Goal: Task Accomplishment & Management: Manage account settings

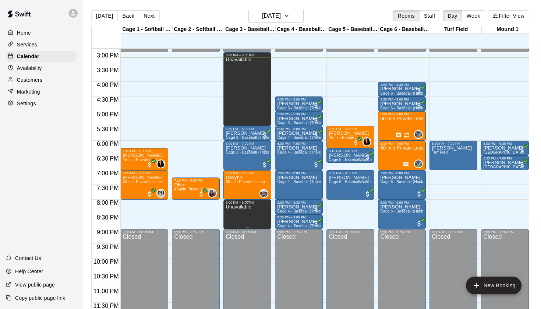
scroll to position [439, 0]
click at [400, 134] on icon "Has notes" at bounding box center [399, 135] width 6 height 6
click at [405, 143] on icon "edit" at bounding box center [403, 139] width 9 height 9
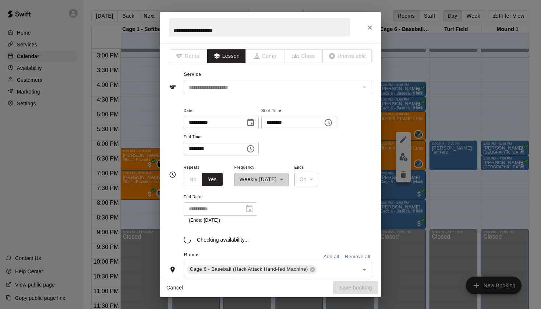
type input "**********"
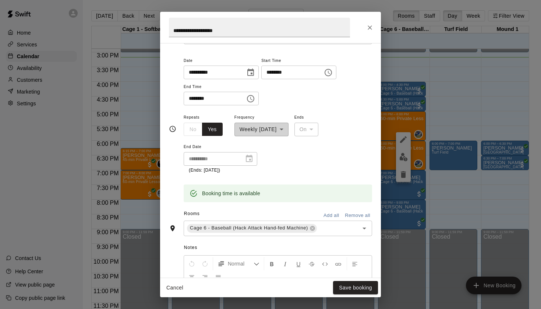
scroll to position [16, 0]
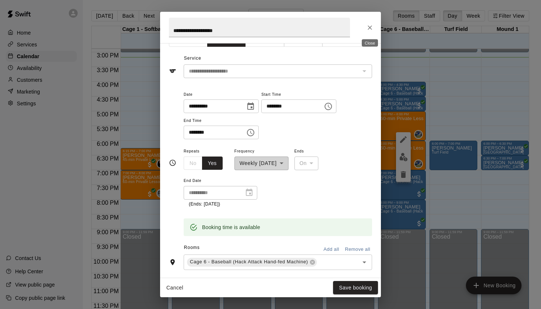
click at [372, 30] on icon "Close" at bounding box center [369, 27] width 7 height 7
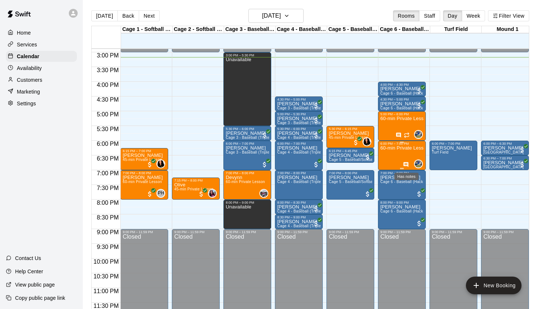
click at [407, 163] on icon "Has notes" at bounding box center [406, 165] width 6 height 6
click at [409, 169] on icon "edit" at bounding box center [411, 169] width 9 height 9
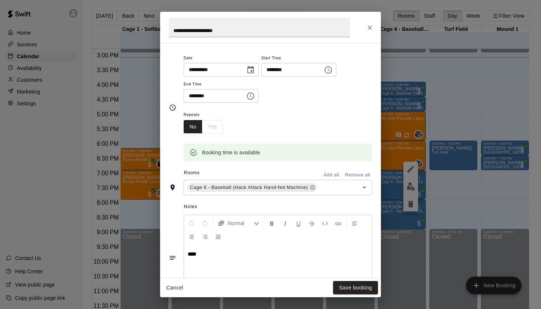
scroll to position [6, 0]
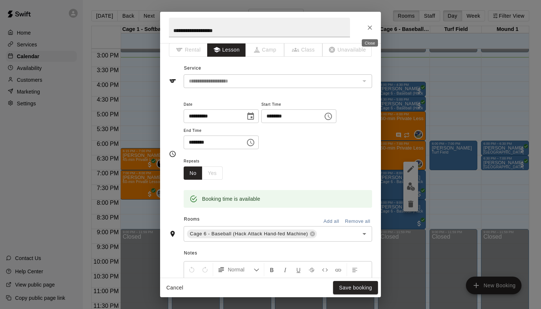
click at [371, 31] on icon "Close" at bounding box center [369, 27] width 7 height 7
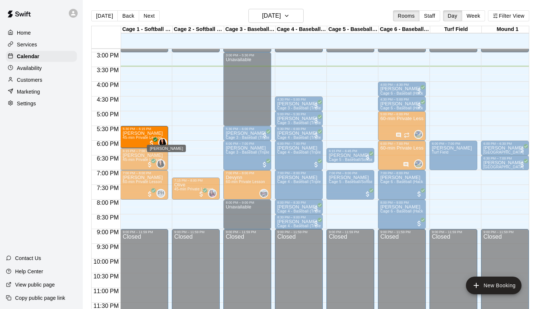
drag, startPoint x: 346, startPoint y: 138, endPoint x: 163, endPoint y: 140, distance: 183.0
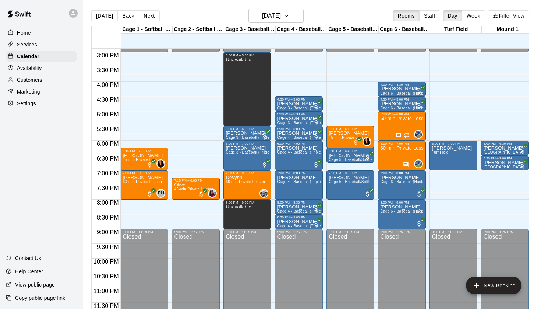
click at [352, 133] on p "[PERSON_NAME]" at bounding box center [349, 133] width 40 height 0
click at [340, 142] on icon "edit" at bounding box center [336, 141] width 9 height 9
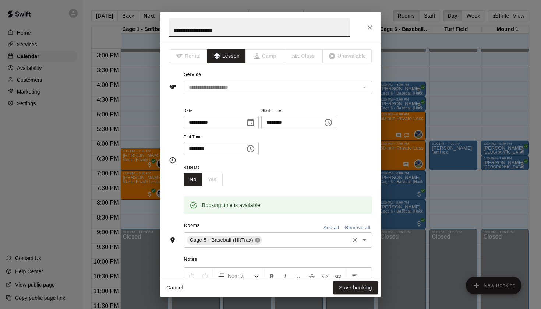
click at [259, 238] on icon at bounding box center [258, 240] width 6 height 6
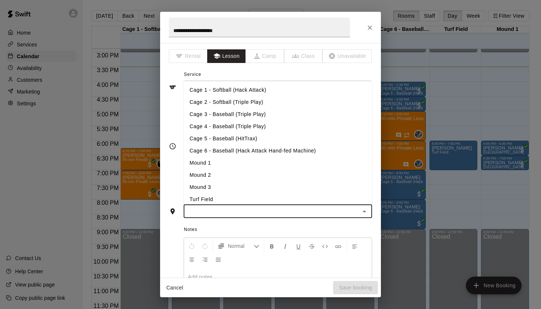
click at [295, 213] on input "text" at bounding box center [272, 211] width 172 height 9
click at [262, 84] on li "Cage 1 - Softball (Hack Attack)" at bounding box center [278, 90] width 189 height 12
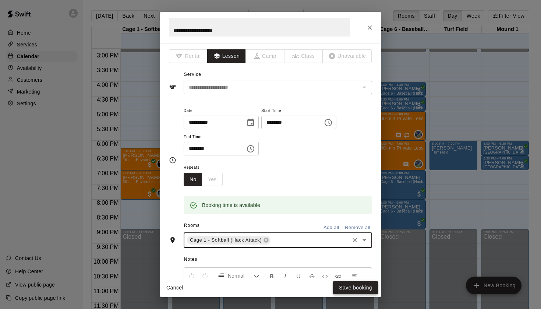
click at [357, 286] on button "Save booking" at bounding box center [355, 288] width 45 height 14
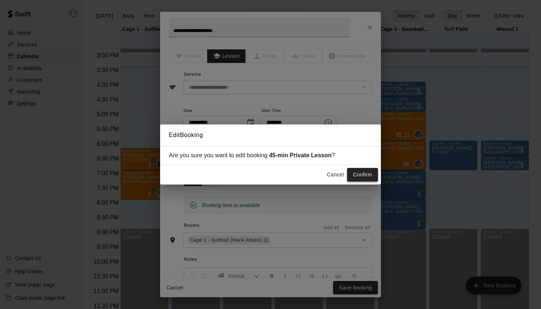
click at [363, 178] on button "Confirm" at bounding box center [362, 175] width 31 height 14
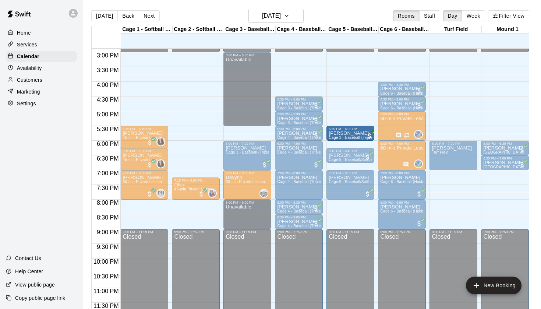
drag, startPoint x: 246, startPoint y: 133, endPoint x: 342, endPoint y: 134, distance: 96.5
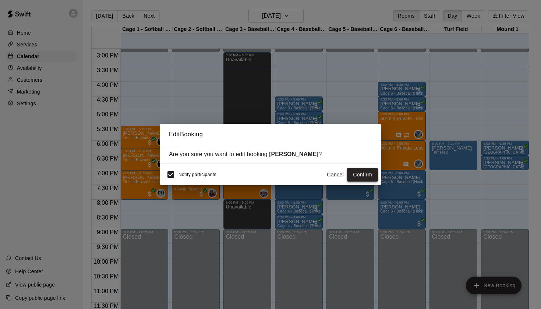
click at [354, 175] on button "Confirm" at bounding box center [362, 175] width 31 height 14
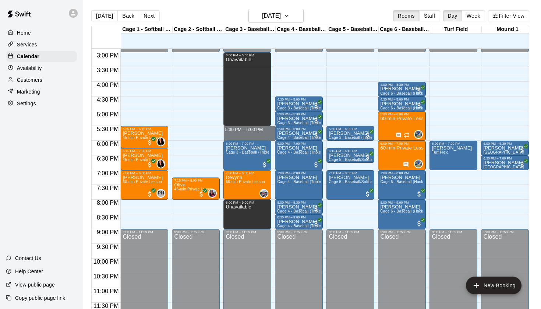
drag, startPoint x: 252, startPoint y: 127, endPoint x: 250, endPoint y: 137, distance: 9.3
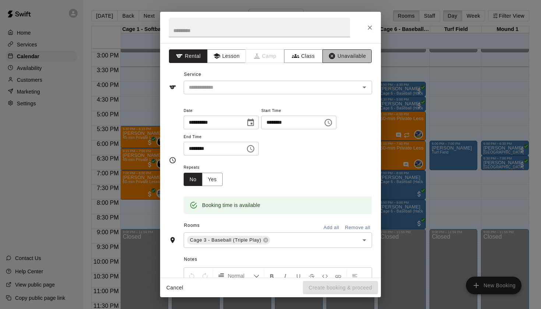
click at [342, 61] on button "Unavailable" at bounding box center [347, 56] width 49 height 14
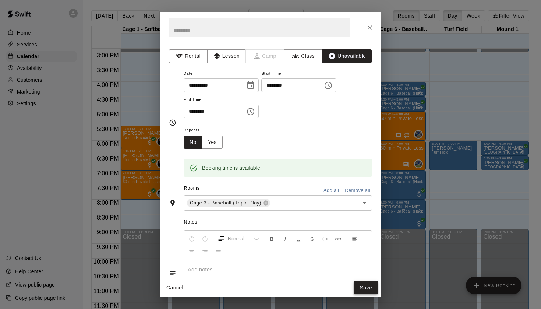
click at [359, 285] on button "Save" at bounding box center [366, 288] width 24 height 14
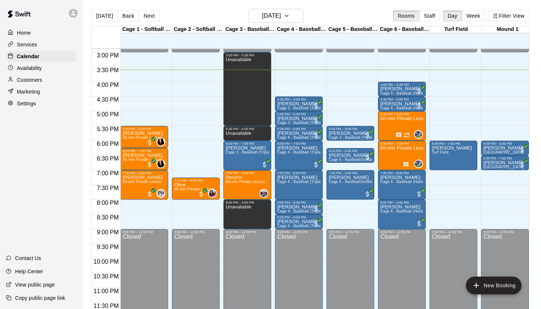
scroll to position [423, 0]
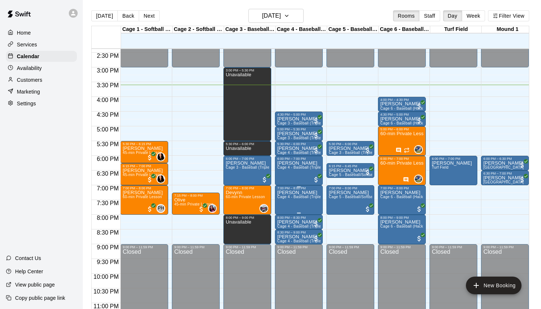
click at [283, 236] on icon "delete" at bounding box center [284, 233] width 5 height 7
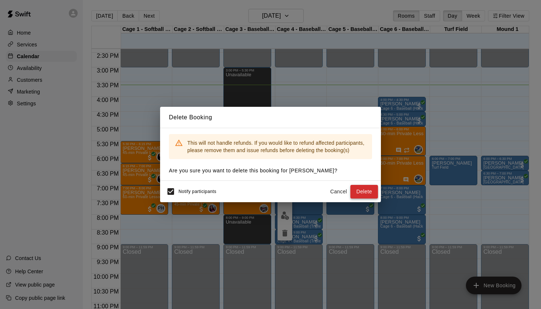
click at [372, 193] on button "Delete" at bounding box center [365, 192] width 28 height 14
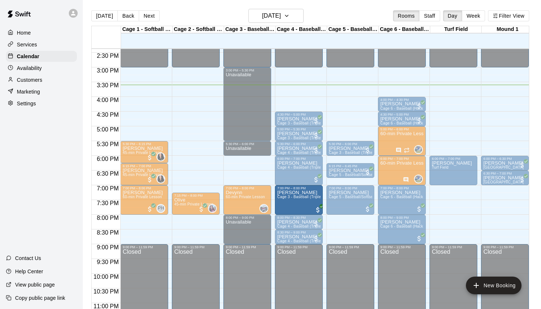
drag, startPoint x: 251, startPoint y: 168, endPoint x: 284, endPoint y: 201, distance: 46.9
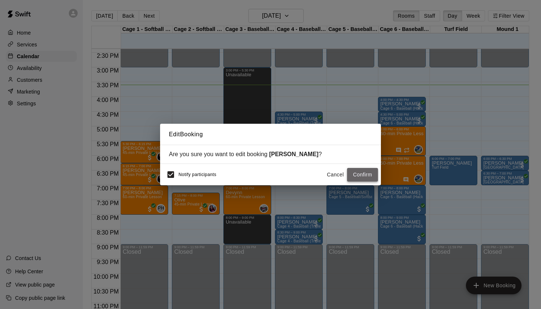
click at [368, 172] on button "Confirm" at bounding box center [362, 175] width 31 height 14
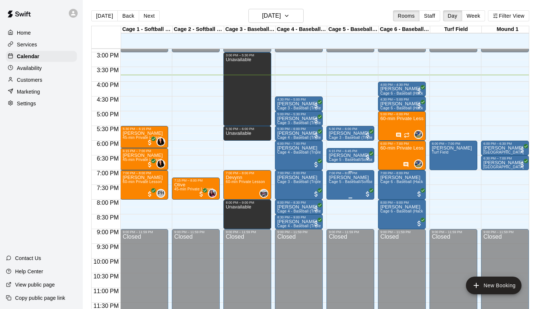
scroll to position [8, 0]
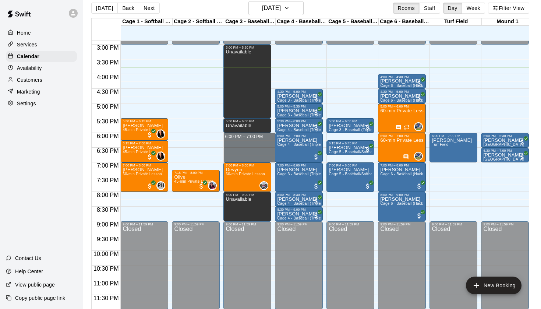
drag, startPoint x: 262, startPoint y: 134, endPoint x: 259, endPoint y: 158, distance: 24.1
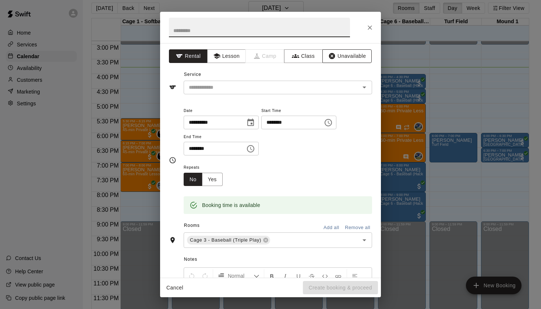
click at [345, 56] on button "Unavailable" at bounding box center [347, 56] width 49 height 14
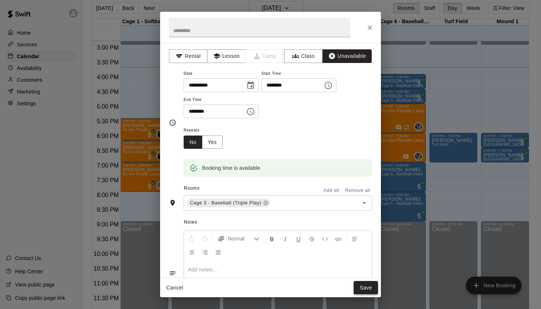
click at [373, 293] on button "Save" at bounding box center [366, 288] width 24 height 14
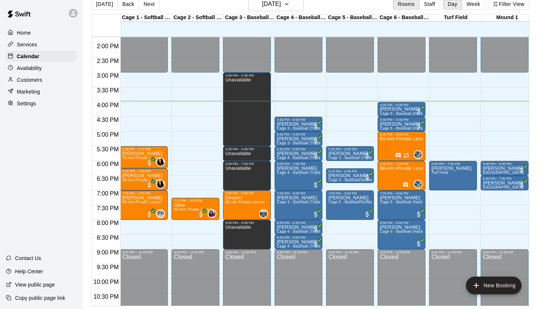
scroll to position [403, 0]
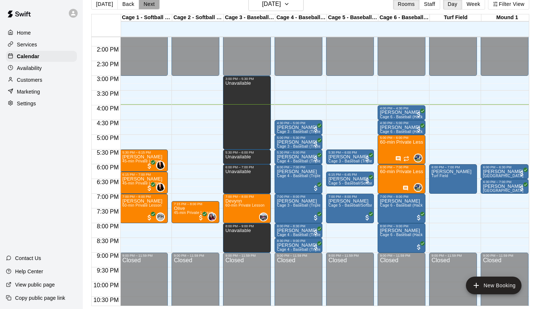
click at [144, 8] on button "Next" at bounding box center [149, 4] width 21 height 11
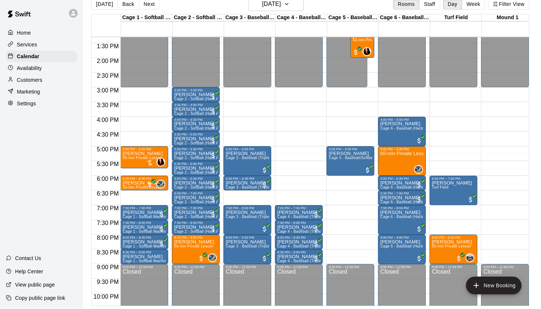
scroll to position [396, 0]
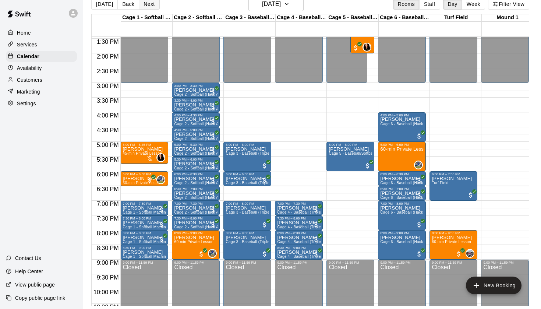
click at [149, 4] on button "Next" at bounding box center [149, 4] width 21 height 11
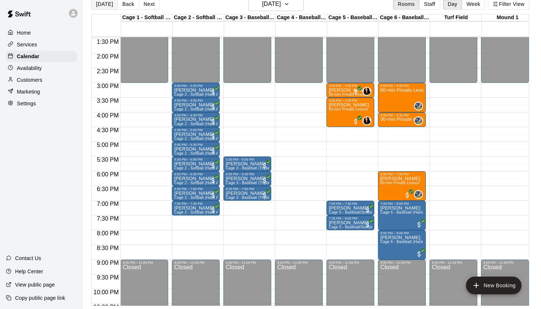
click at [113, 6] on button "[DATE]" at bounding box center [104, 4] width 27 height 11
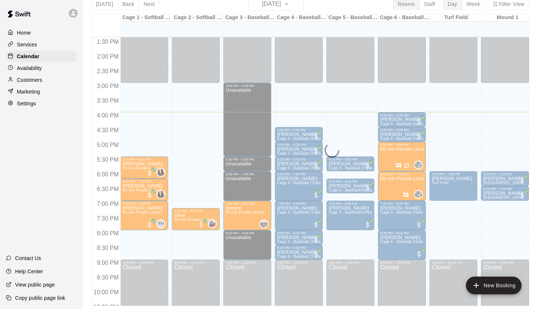
click at [143, 4] on div "[DATE] Back [DATE][DATE] Rooms Staff Day Week Filter View Cage 1 - Softball (Ha…" at bounding box center [310, 151] width 438 height 309
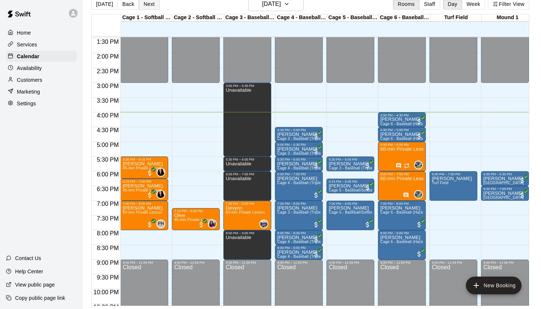
click at [151, 4] on button "Next" at bounding box center [149, 4] width 21 height 11
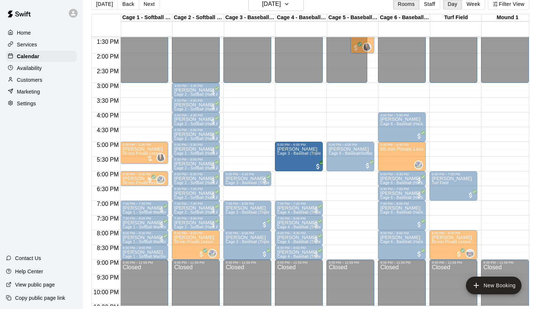
drag, startPoint x: 251, startPoint y: 155, endPoint x: 292, endPoint y: 157, distance: 41.0
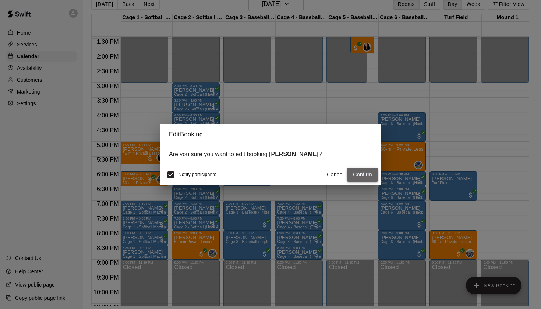
click at [359, 175] on button "Confirm" at bounding box center [362, 175] width 31 height 14
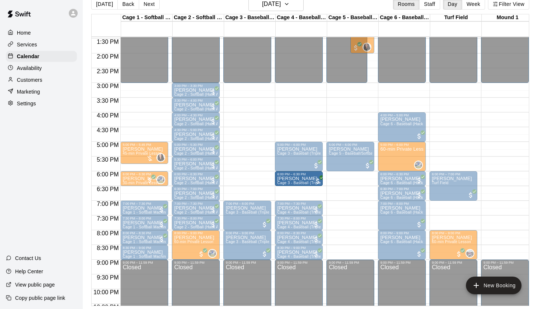
drag, startPoint x: 250, startPoint y: 178, endPoint x: 281, endPoint y: 182, distance: 30.4
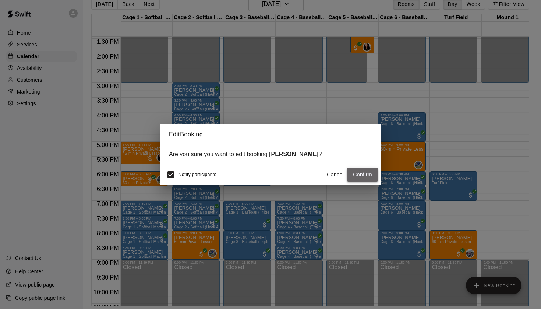
click at [368, 179] on button "Confirm" at bounding box center [362, 175] width 31 height 14
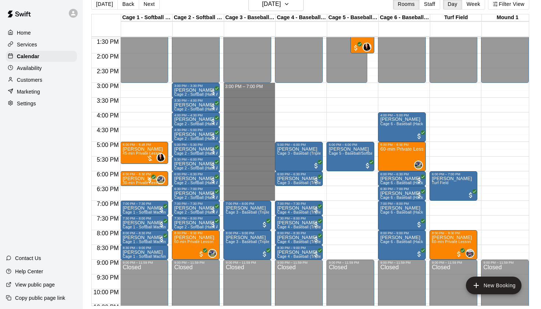
drag, startPoint x: 249, startPoint y: 86, endPoint x: 239, endPoint y: 197, distance: 110.9
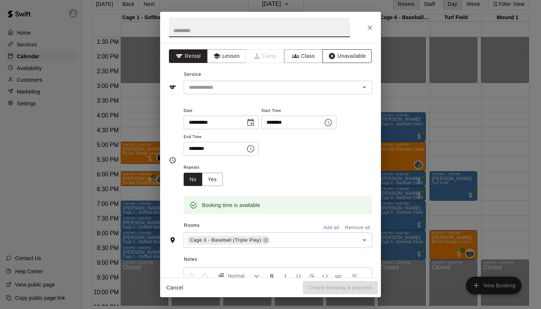
click at [362, 58] on button "Unavailable" at bounding box center [347, 56] width 49 height 14
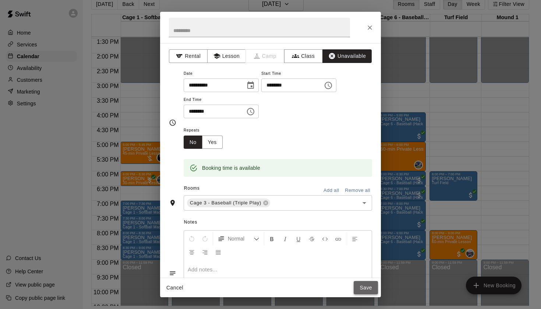
click at [363, 286] on button "Save" at bounding box center [366, 288] width 24 height 14
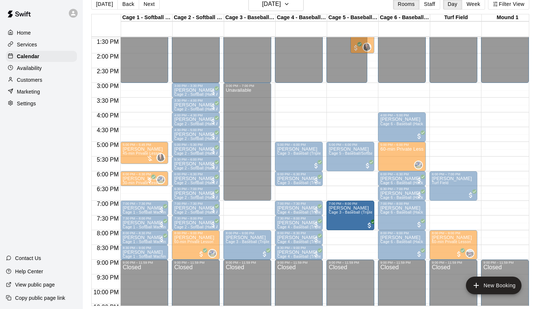
drag, startPoint x: 250, startPoint y: 217, endPoint x: 339, endPoint y: 221, distance: 88.8
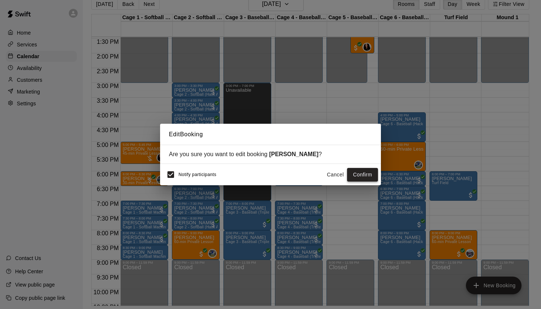
click at [363, 171] on button "Confirm" at bounding box center [362, 175] width 31 height 14
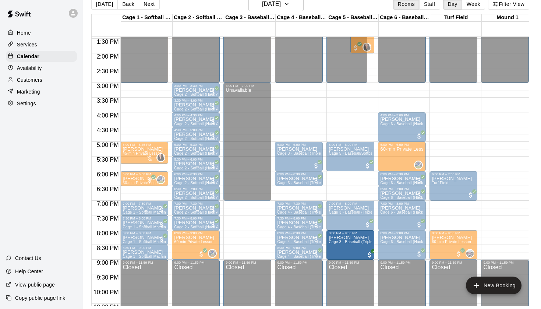
drag, startPoint x: 244, startPoint y: 249, endPoint x: 343, endPoint y: 254, distance: 99.2
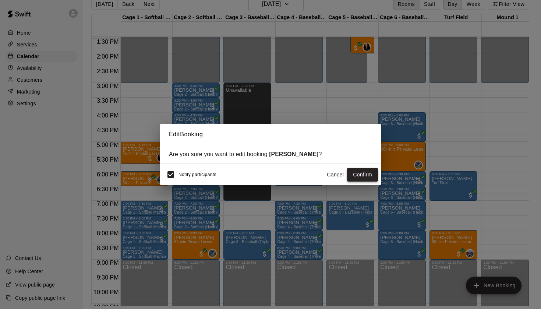
click at [369, 179] on button "Confirm" at bounding box center [362, 175] width 31 height 14
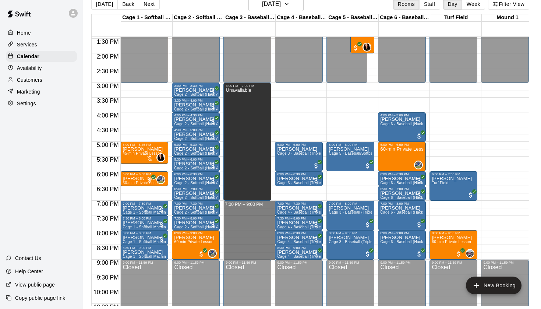
drag, startPoint x: 255, startPoint y: 202, endPoint x: 256, endPoint y: 259, distance: 56.7
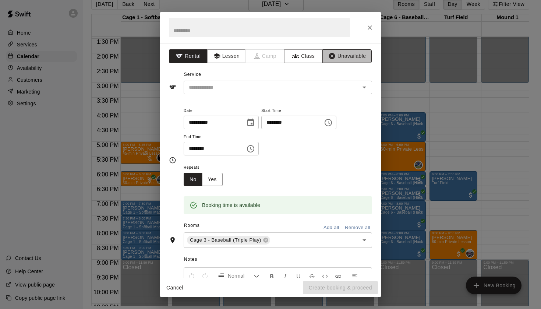
click at [342, 58] on button "Unavailable" at bounding box center [347, 56] width 49 height 14
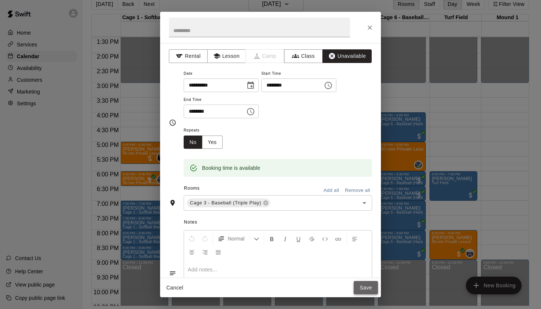
click at [366, 285] on button "Save" at bounding box center [366, 288] width 24 height 14
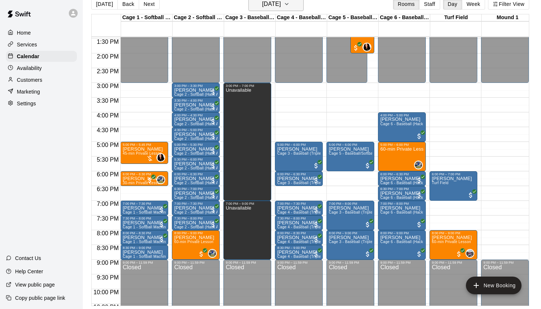
click at [281, 7] on h6 "[DATE]" at bounding box center [271, 4] width 19 height 10
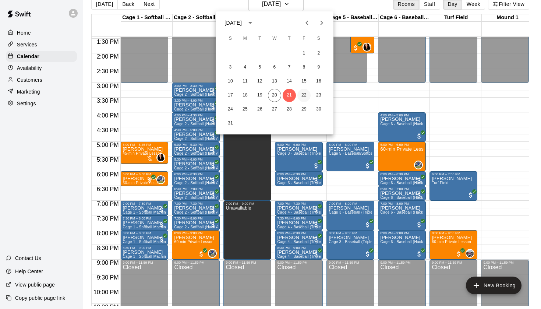
click at [301, 95] on button "22" at bounding box center [304, 95] width 13 height 13
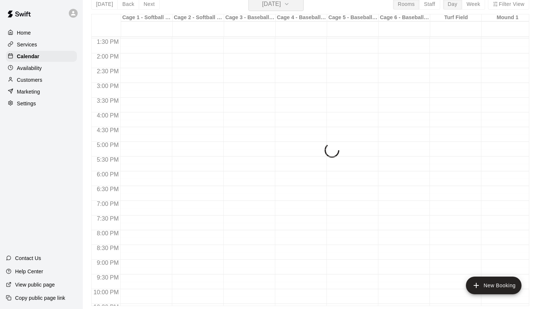
scroll to position [9, 0]
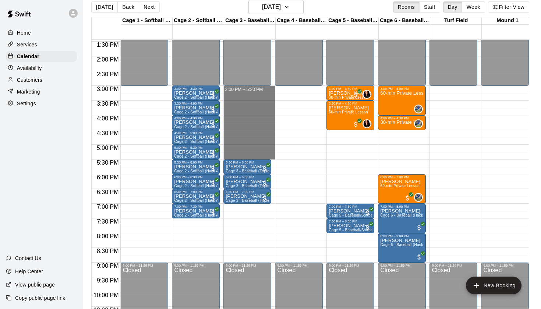
drag, startPoint x: 246, startPoint y: 89, endPoint x: 240, endPoint y: 155, distance: 66.2
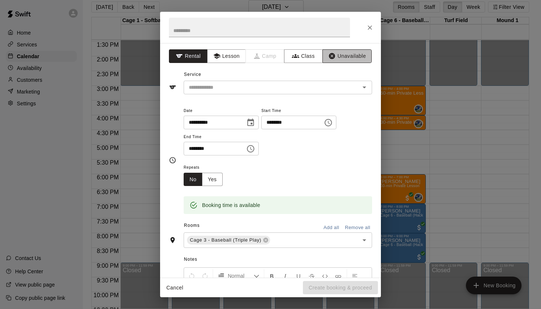
click at [337, 52] on button "Unavailable" at bounding box center [347, 56] width 49 height 14
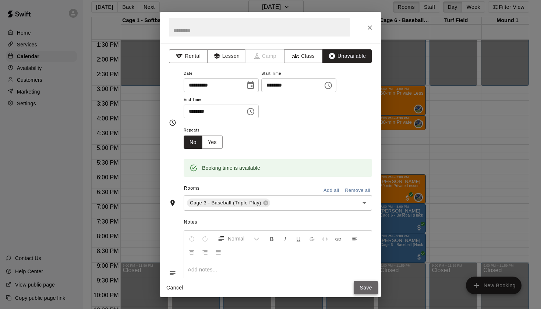
click at [358, 289] on button "Save" at bounding box center [366, 288] width 24 height 14
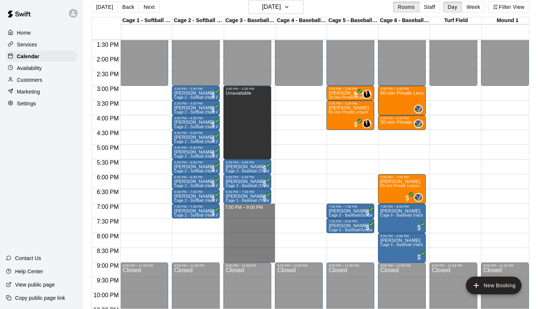
drag, startPoint x: 245, startPoint y: 205, endPoint x: 248, endPoint y: 261, distance: 56.1
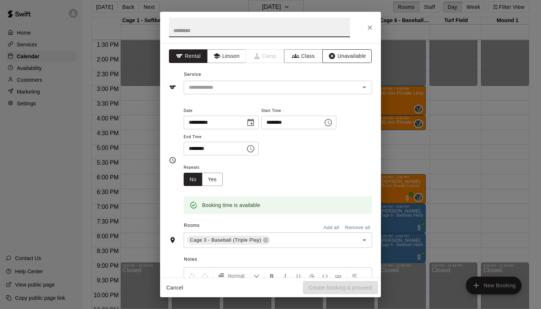
click at [356, 55] on button "Unavailable" at bounding box center [347, 56] width 49 height 14
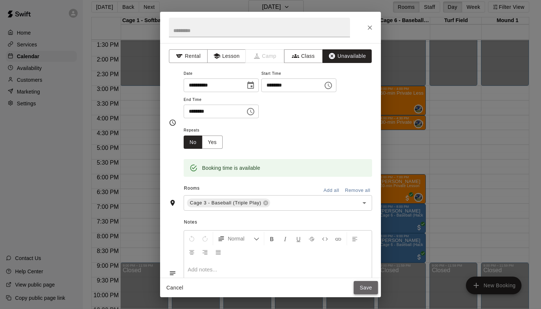
click at [363, 292] on button "Save" at bounding box center [366, 288] width 24 height 14
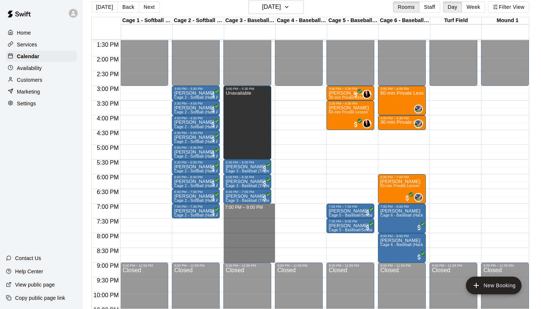
drag, startPoint x: 255, startPoint y: 205, endPoint x: 252, endPoint y: 256, distance: 50.6
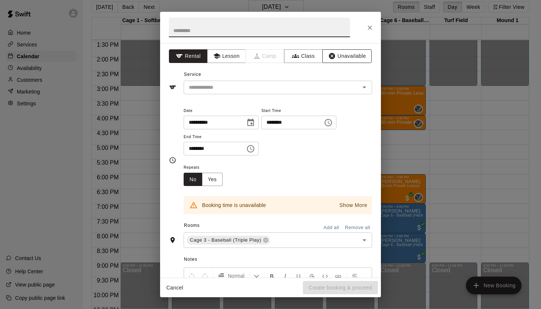
click at [341, 58] on button "Unavailable" at bounding box center [347, 56] width 49 height 14
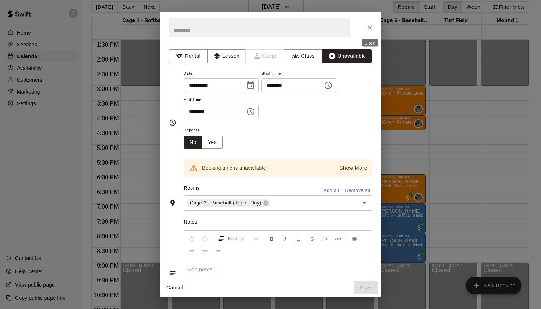
click at [366, 30] on button "Close" at bounding box center [369, 27] width 13 height 13
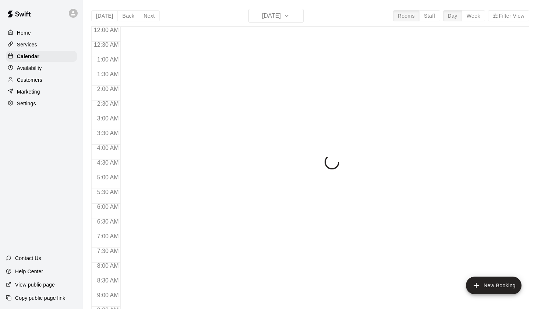
scroll to position [417, 0]
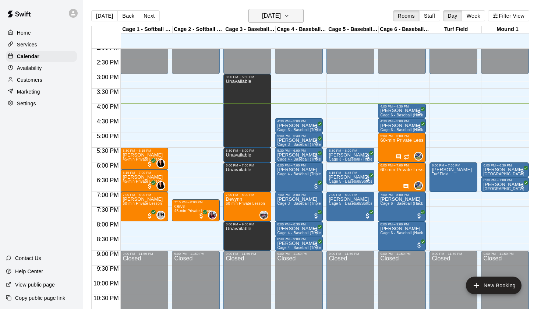
click at [298, 19] on button "[DATE]" at bounding box center [276, 16] width 55 height 14
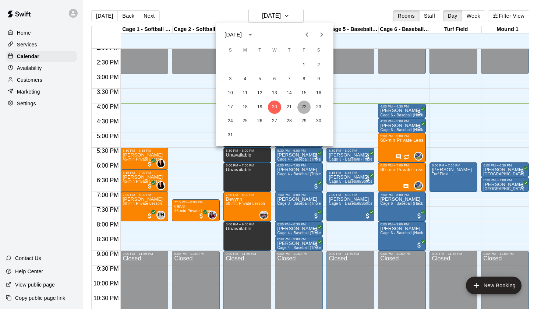
click at [303, 108] on button "22" at bounding box center [304, 107] width 13 height 13
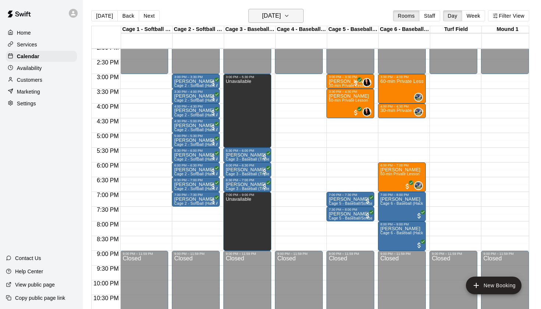
click at [299, 19] on button "[DATE]" at bounding box center [276, 16] width 55 height 14
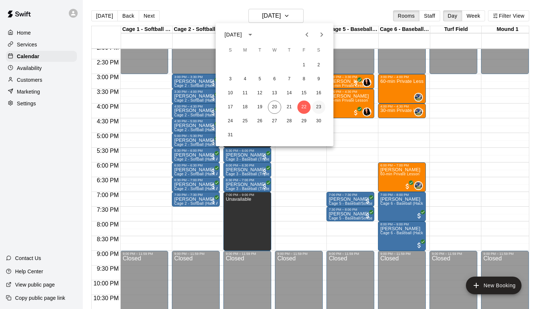
click at [318, 109] on button "23" at bounding box center [318, 107] width 13 height 13
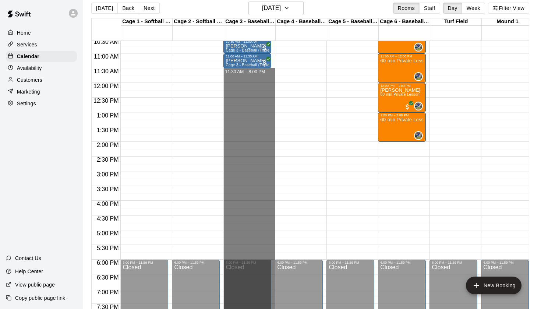
scroll to position [321, 0]
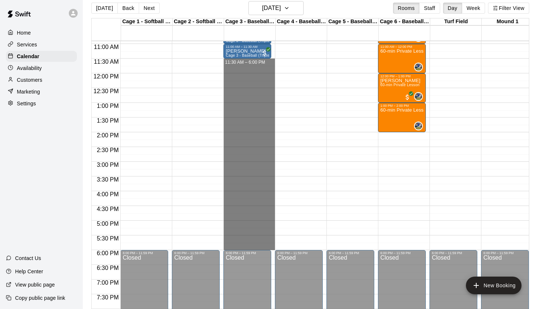
drag, startPoint x: 252, startPoint y: 147, endPoint x: 260, endPoint y: 249, distance: 102.3
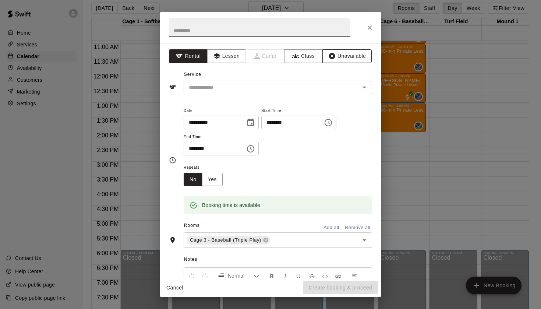
click at [346, 55] on button "Unavailable" at bounding box center [347, 56] width 49 height 14
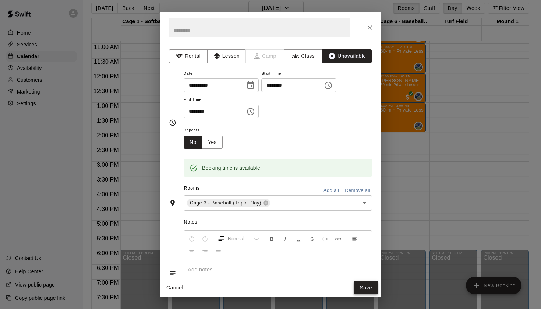
click at [369, 289] on button "Save" at bounding box center [366, 288] width 24 height 14
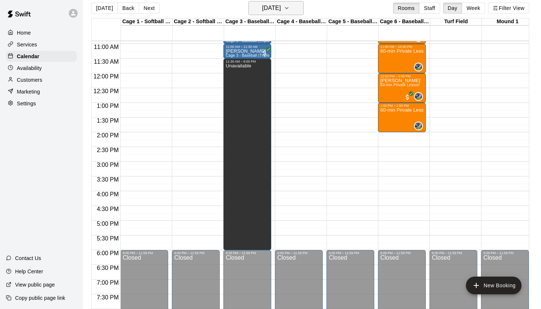
click at [290, 7] on icon "button" at bounding box center [287, 8] width 6 height 9
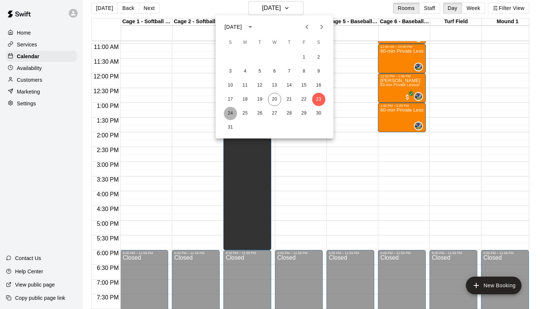
click at [233, 112] on button "24" at bounding box center [230, 113] width 13 height 13
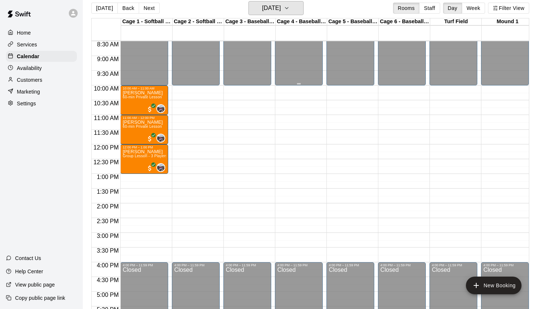
scroll to position [252, 0]
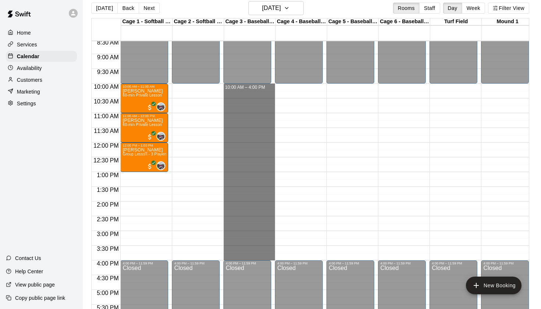
drag, startPoint x: 251, startPoint y: 88, endPoint x: 230, endPoint y: 258, distance: 171.4
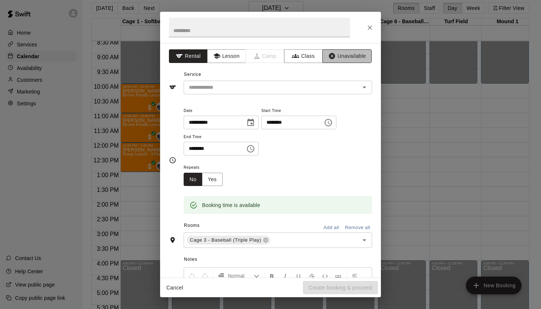
click at [350, 57] on button "Unavailable" at bounding box center [347, 56] width 49 height 14
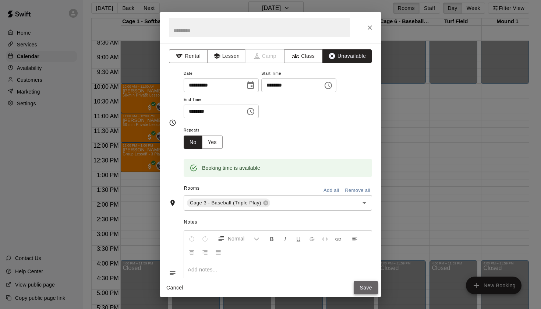
click at [368, 292] on button "Save" at bounding box center [366, 288] width 24 height 14
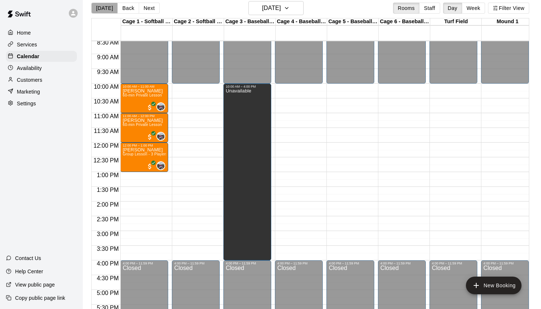
click at [104, 13] on button "[DATE]" at bounding box center [104, 8] width 27 height 11
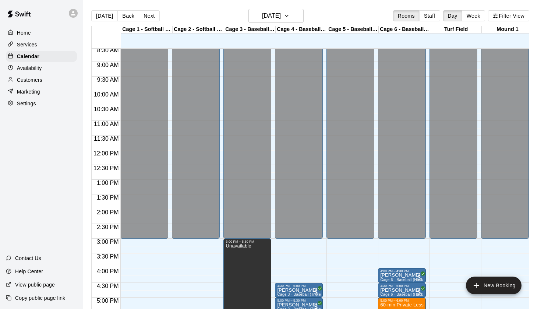
scroll to position [0, 0]
